Goal: Navigation & Orientation: Find specific page/section

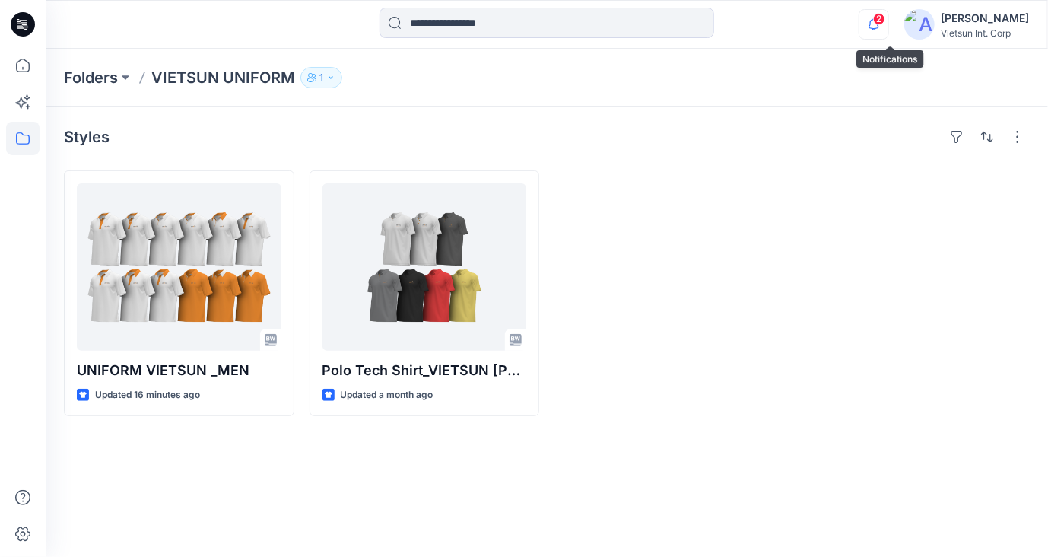
click at [884, 17] on icon "button" at bounding box center [873, 24] width 29 height 30
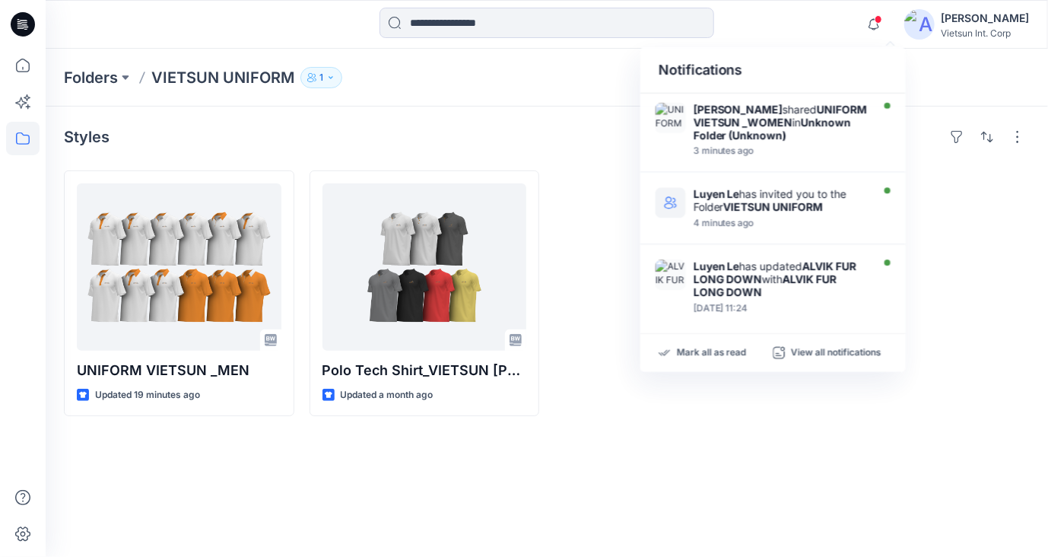
click at [957, 271] on div at bounding box center [915, 293] width 230 height 246
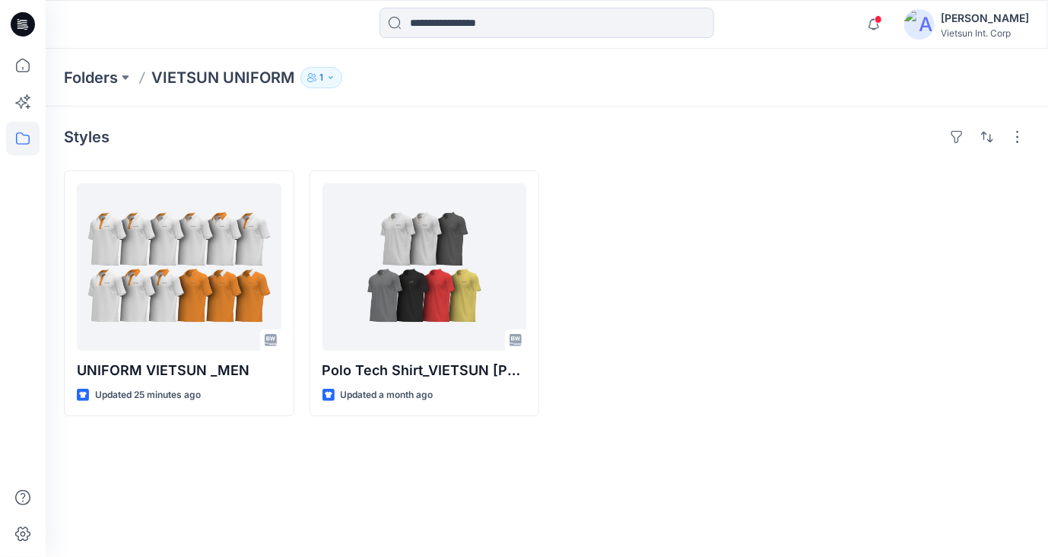
click at [213, 77] on p "VIETSUN UNIFORM" at bounding box center [222, 77] width 143 height 21
click at [331, 71] on button "1" at bounding box center [321, 77] width 42 height 21
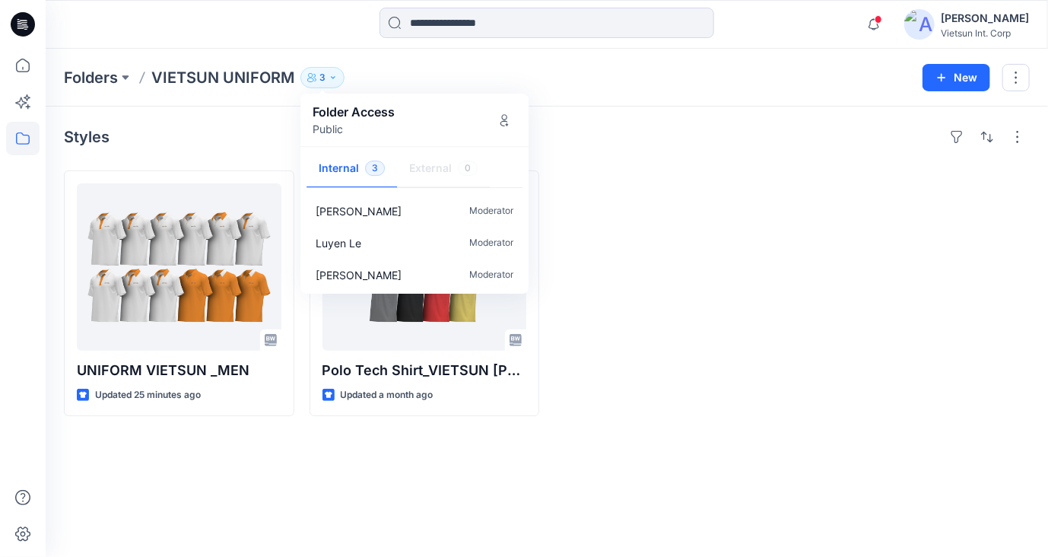
click at [675, 168] on div "Styles UNIFORM VIETSUN _MEN Updated 25 minutes ago Polo Tech Shirt_VIETSUN [PER…" at bounding box center [547, 331] width 1002 height 450
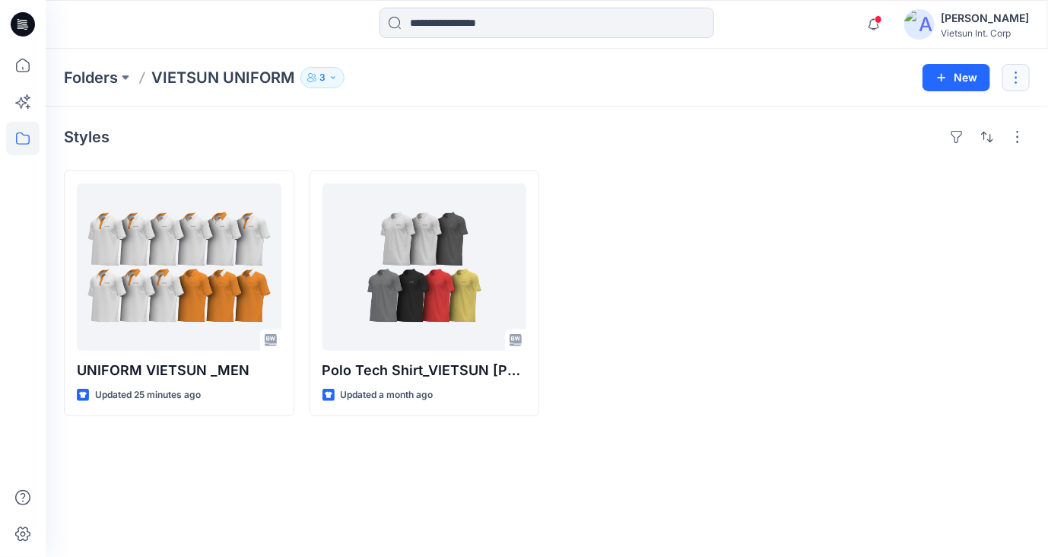
click at [1008, 78] on button "button" at bounding box center [1015, 77] width 27 height 27
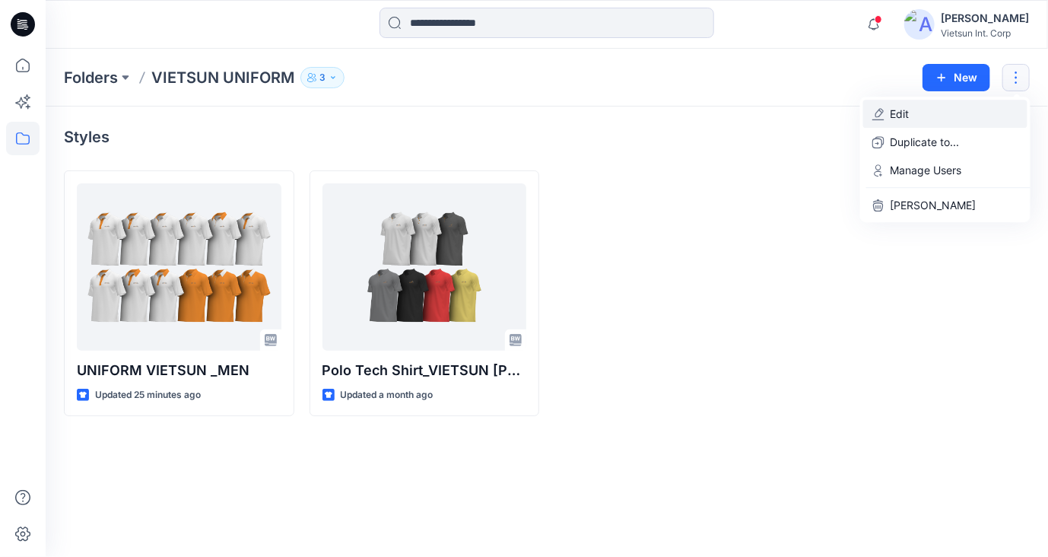
click at [899, 113] on p "Edit" at bounding box center [899, 114] width 19 height 16
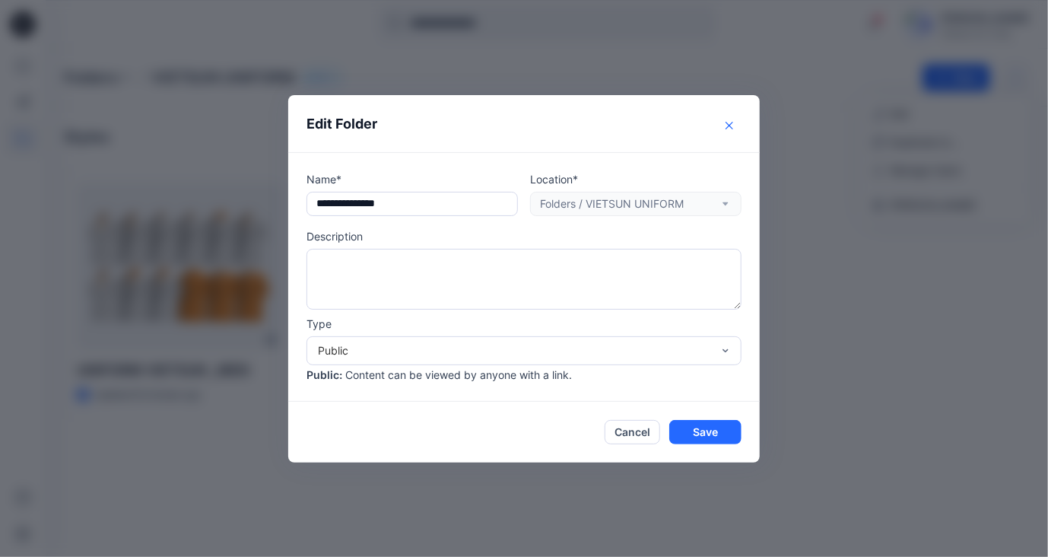
drag, startPoint x: 731, startPoint y: 119, endPoint x: 593, endPoint y: 87, distance: 142.0
click at [730, 119] on button "Close" at bounding box center [729, 125] width 24 height 24
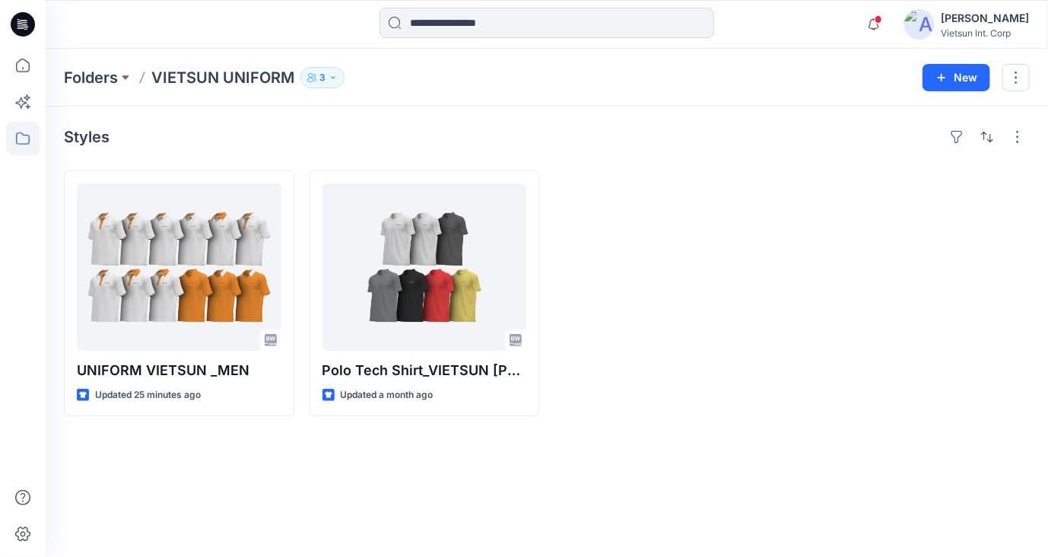
click at [559, 70] on div "Folders VIETSUN UNIFORM 3 Folder Access Public Internal 3 External 0 [PERSON_NA…" at bounding box center [487, 77] width 847 height 21
click at [917, 241] on div at bounding box center [915, 293] width 230 height 246
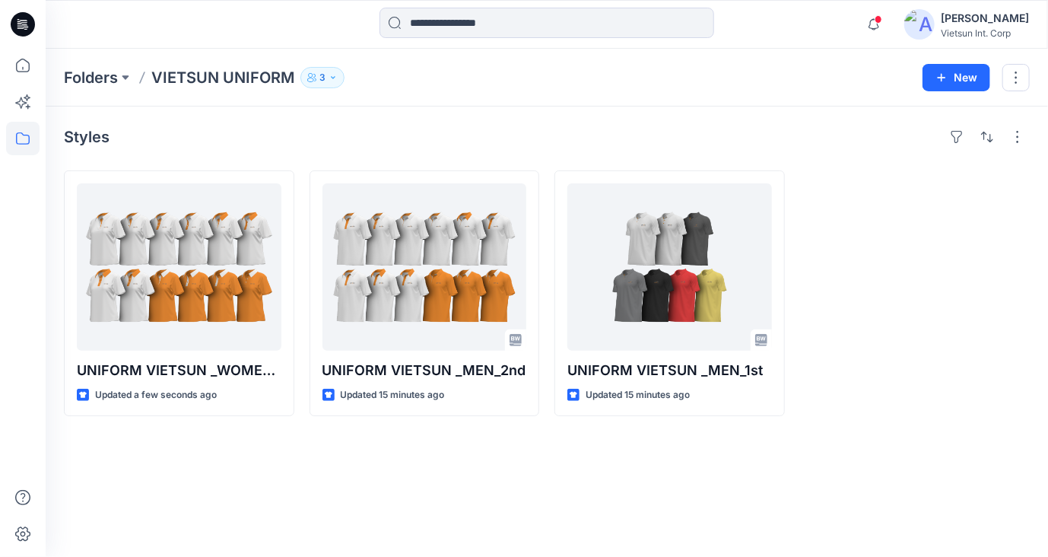
click at [405, 484] on div "Styles UNIFORM VIETSUN _WOMEN_2nd Updated a few seconds ago UNIFORM VIETSUN _ME…" at bounding box center [547, 331] width 1002 height 450
click at [887, 21] on icon "button" at bounding box center [873, 24] width 29 height 30
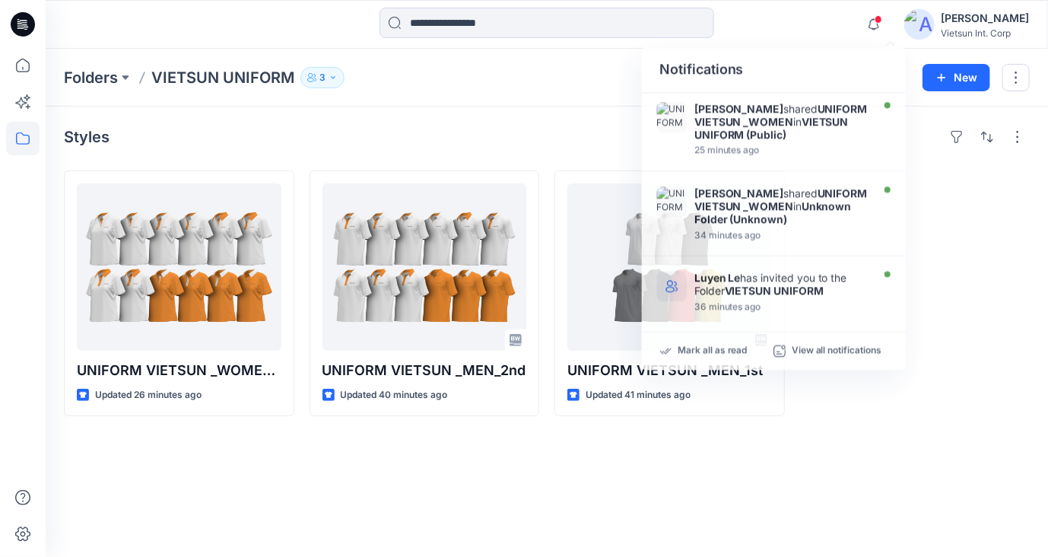
click at [1000, 424] on div "Styles UNIFORM VIETSUN _WOMEN_2nd Updated 26 minutes ago UNIFORM VIETSUN _MEN_2…" at bounding box center [547, 331] width 1002 height 450
